Goal: Task Accomplishment & Management: Manage account settings

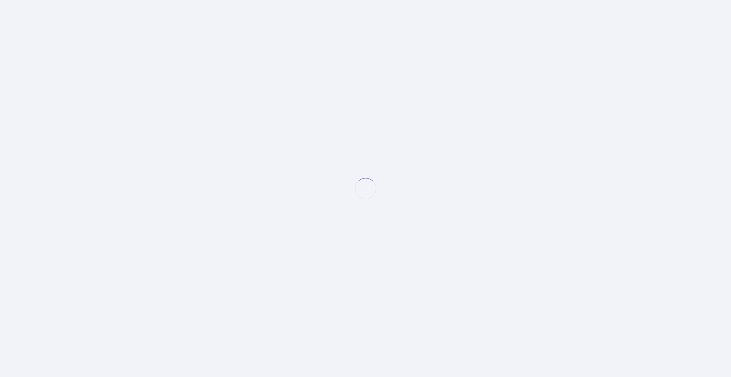
select select "null"
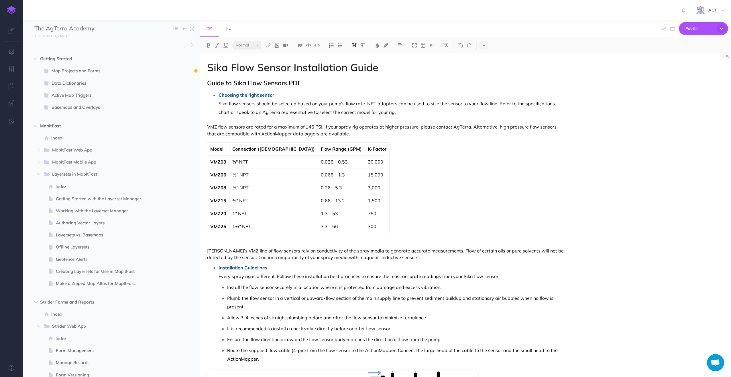
click at [274, 84] on link "Guide to Sika Flow Sensors PDF" at bounding box center [254, 83] width 94 height 8
click at [672, 28] on icon "button" at bounding box center [673, 29] width 5 height 5
click at [10, 50] on icon "button" at bounding box center [12, 52] width 6 height 6
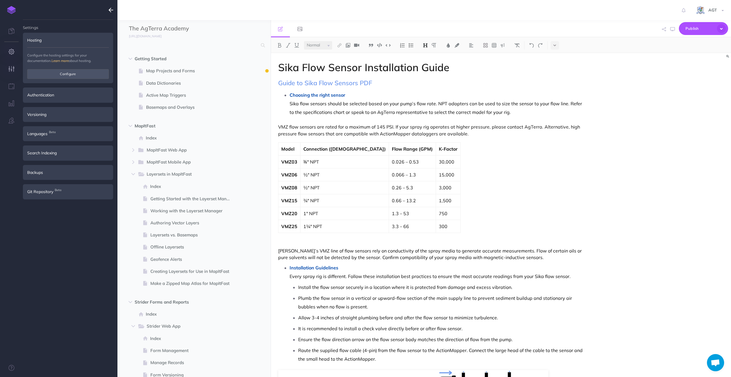
click at [13, 68] on icon "button" at bounding box center [12, 69] width 6 height 6
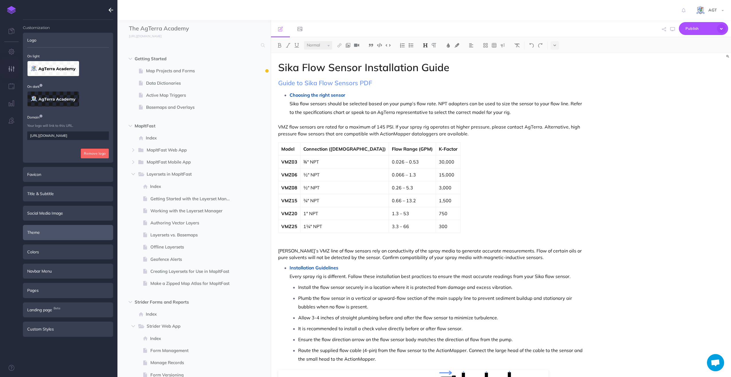
click at [69, 232] on div "Theme" at bounding box center [68, 232] width 90 height 15
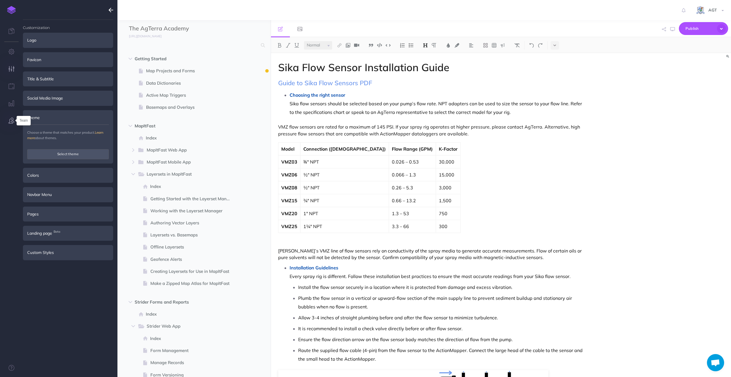
click at [13, 121] on icon "button" at bounding box center [12, 121] width 6 height 6
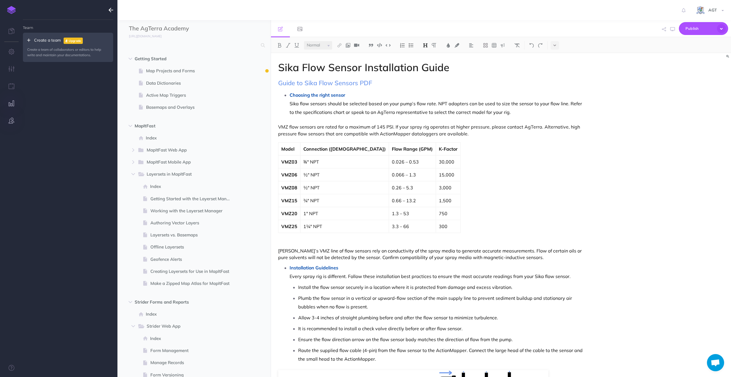
click at [12, 103] on icon "button" at bounding box center [12, 103] width 6 height 6
click at [11, 83] on icon "button" at bounding box center [12, 86] width 6 height 6
click at [10, 66] on icon "button" at bounding box center [12, 69] width 6 height 6
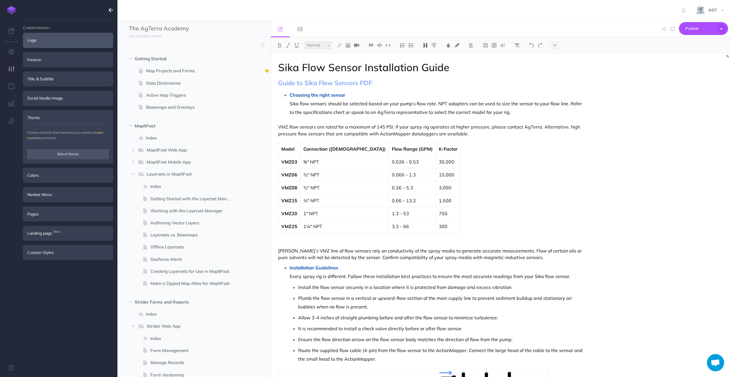
click at [57, 41] on div "Logo" at bounding box center [68, 40] width 90 height 15
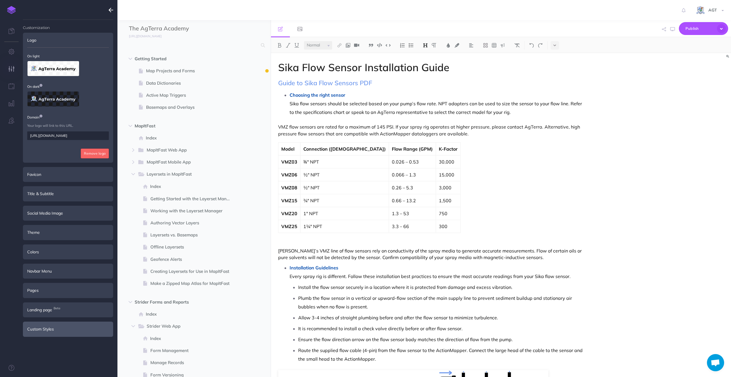
click at [42, 329] on div "Custom Styles" at bounding box center [68, 328] width 90 height 15
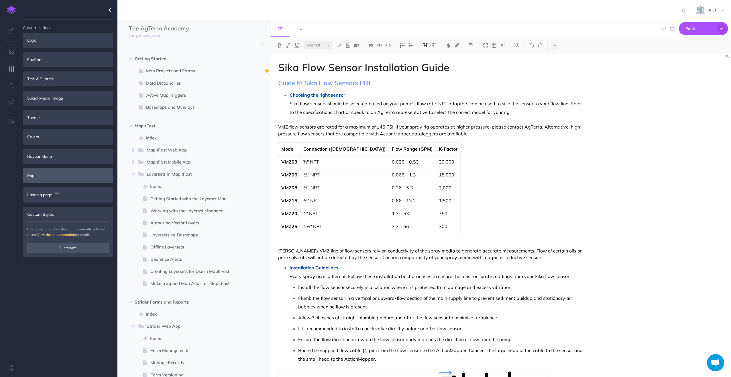
click at [42, 176] on div "Pages" at bounding box center [68, 175] width 90 height 15
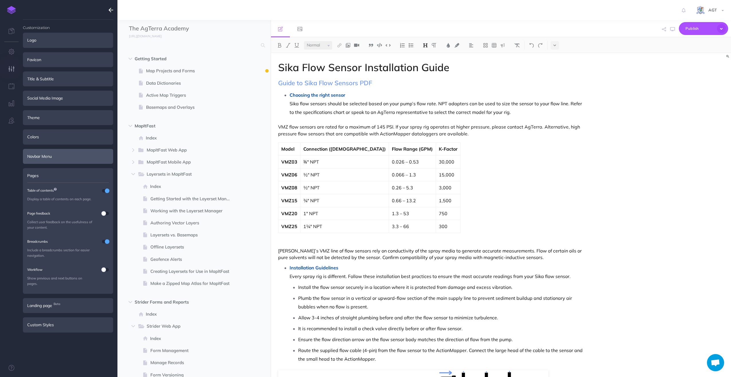
click at [46, 157] on div "Navbar Menu" at bounding box center [68, 156] width 90 height 15
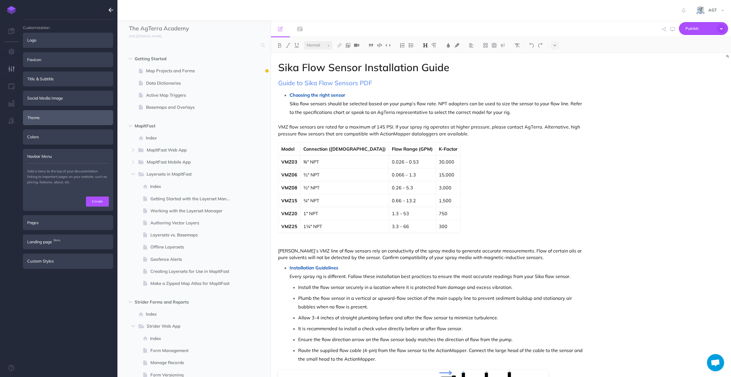
click at [46, 116] on div "Theme" at bounding box center [68, 117] width 90 height 15
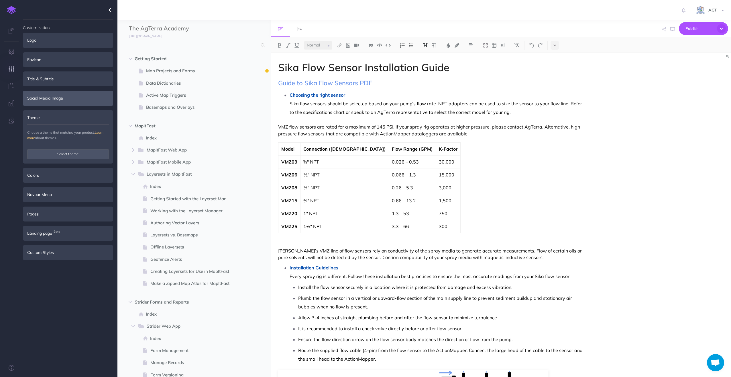
click at [50, 100] on div "Social Media Image" at bounding box center [68, 98] width 90 height 15
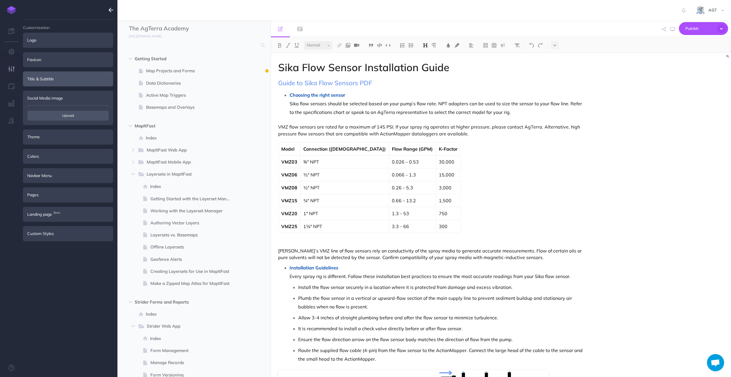
click at [56, 83] on div "Title & Subtitle" at bounding box center [68, 78] width 90 height 15
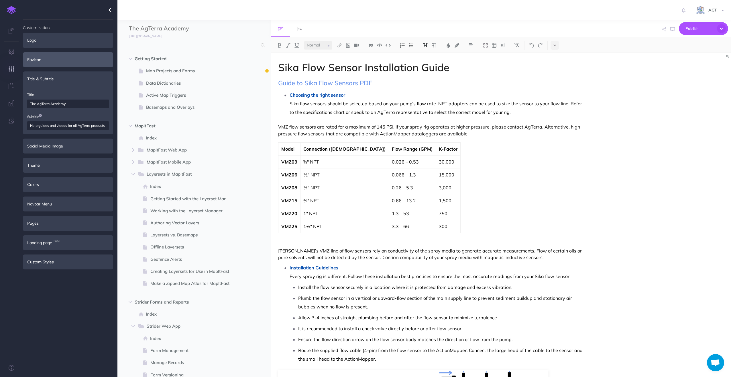
click at [57, 62] on div "Favicon" at bounding box center [68, 59] width 90 height 15
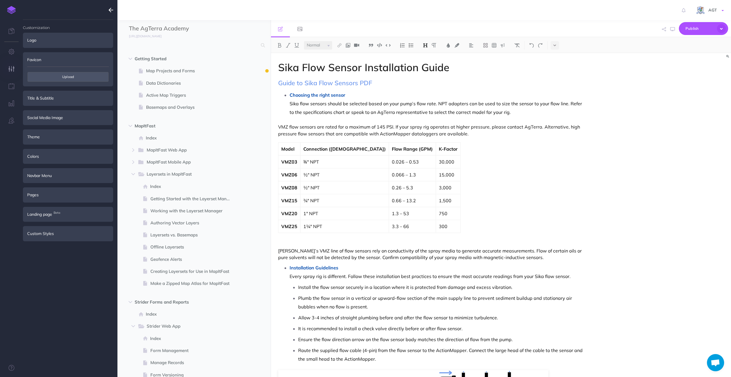
click at [717, 9] on span "AGT" at bounding box center [713, 9] width 14 height 5
click at [666, 33] on link "Account Settings" at bounding box center [690, 32] width 72 height 10
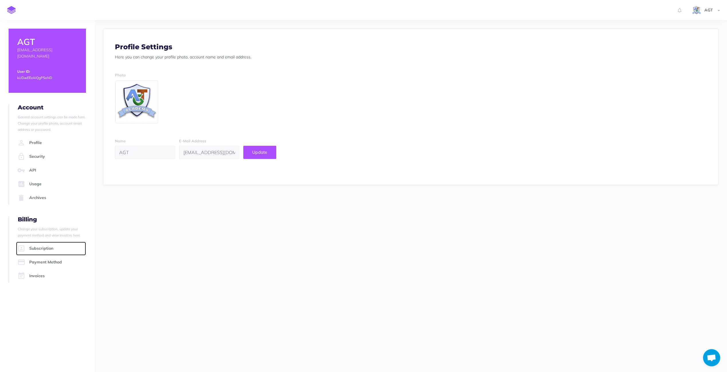
click at [40, 248] on link "Subscription" at bounding box center [51, 249] width 70 height 14
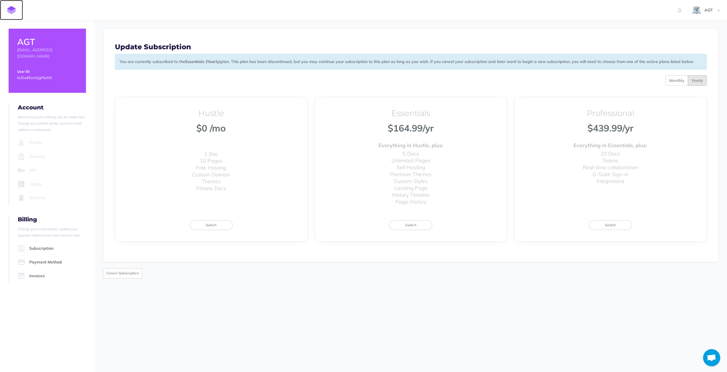
click at [12, 7] on img at bounding box center [11, 10] width 9 height 8
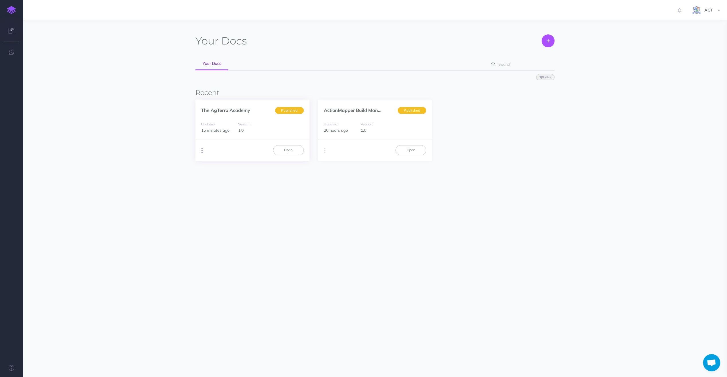
click at [201, 151] on button "button" at bounding box center [201, 150] width 5 height 9
click at [223, 180] on button "Advanced" at bounding box center [231, 182] width 72 height 10
click at [229, 111] on link "The AgTerra Academy" at bounding box center [225, 110] width 49 height 6
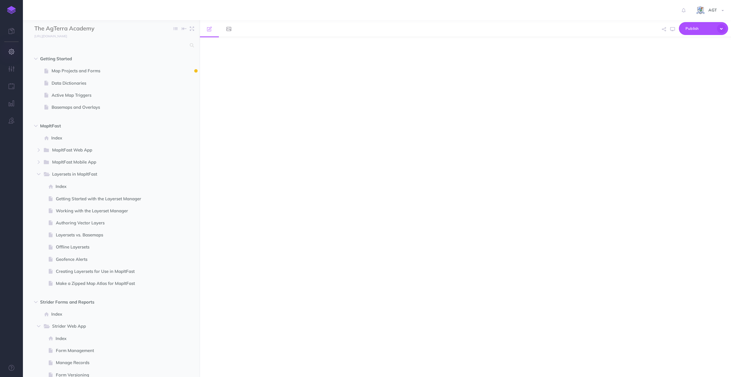
select select "null"
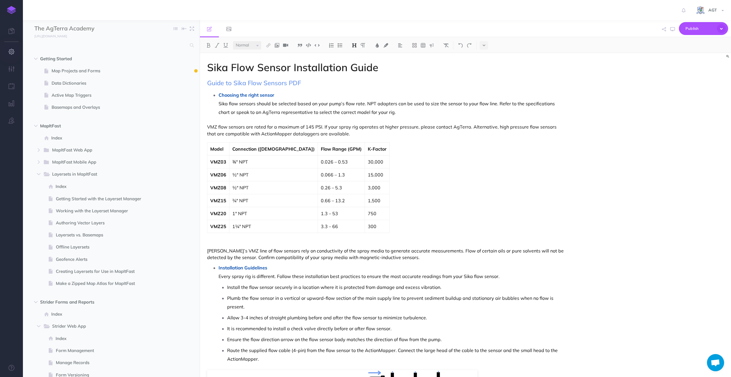
click at [11, 50] on icon "button" at bounding box center [12, 52] width 6 height 6
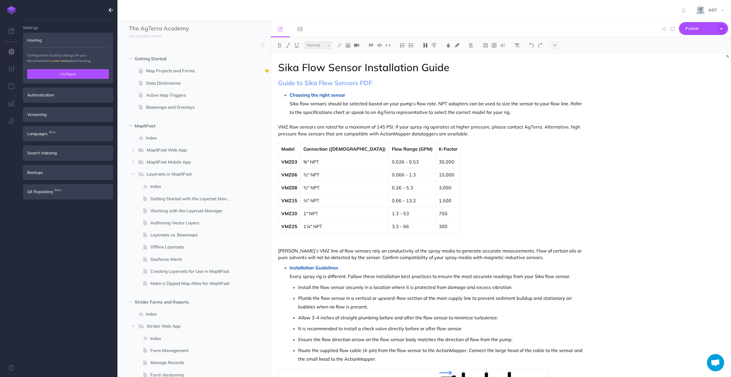
click at [81, 76] on button "Configure" at bounding box center [68, 74] width 82 height 10
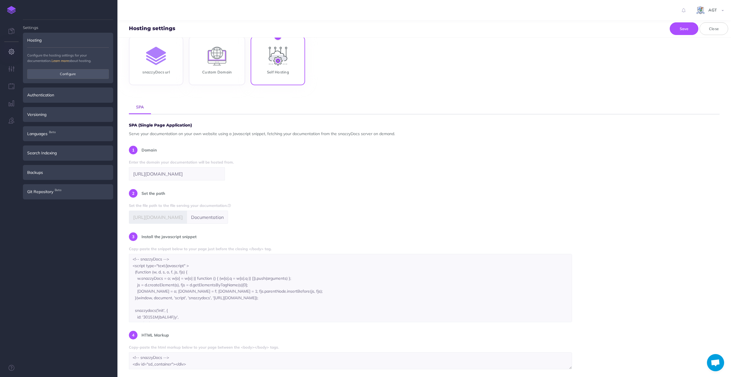
scroll to position [46, 0]
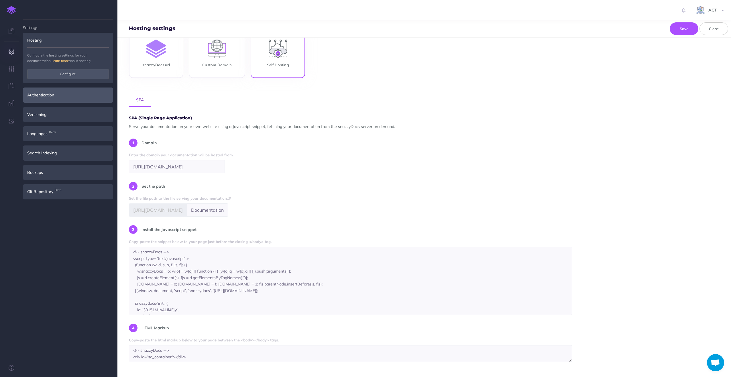
click at [66, 97] on div "Authentication" at bounding box center [68, 94] width 90 height 15
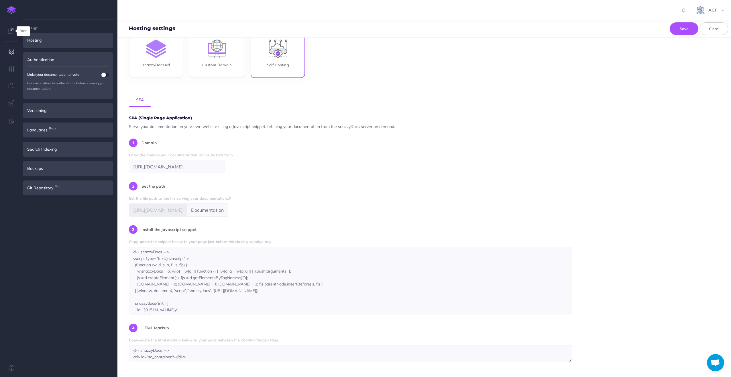
click at [11, 32] on icon at bounding box center [12, 31] width 6 height 6
